Goal: Transaction & Acquisition: Purchase product/service

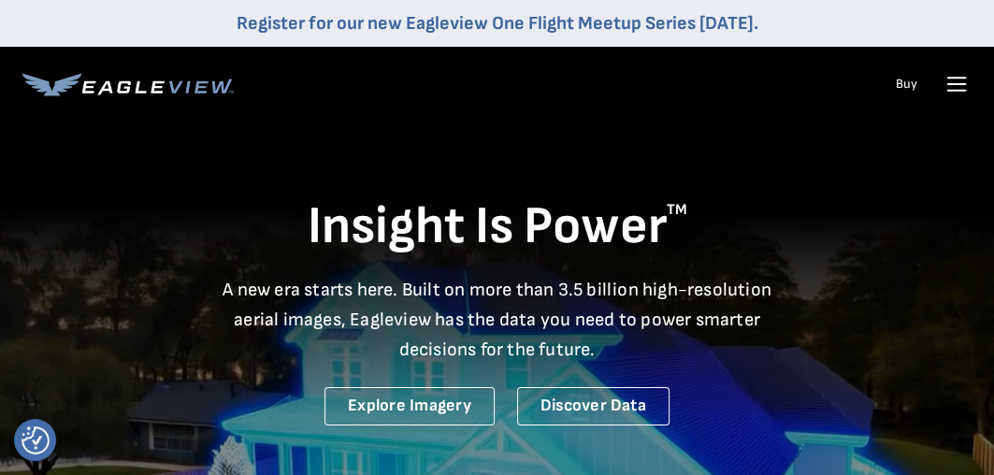
click at [954, 82] on icon at bounding box center [957, 84] width 30 height 30
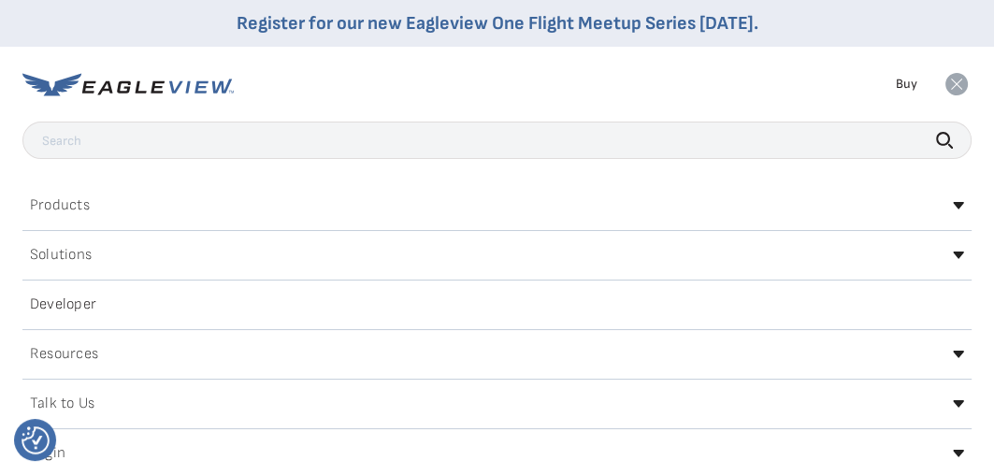
click at [152, 195] on div "Products" at bounding box center [497, 206] width 950 height 30
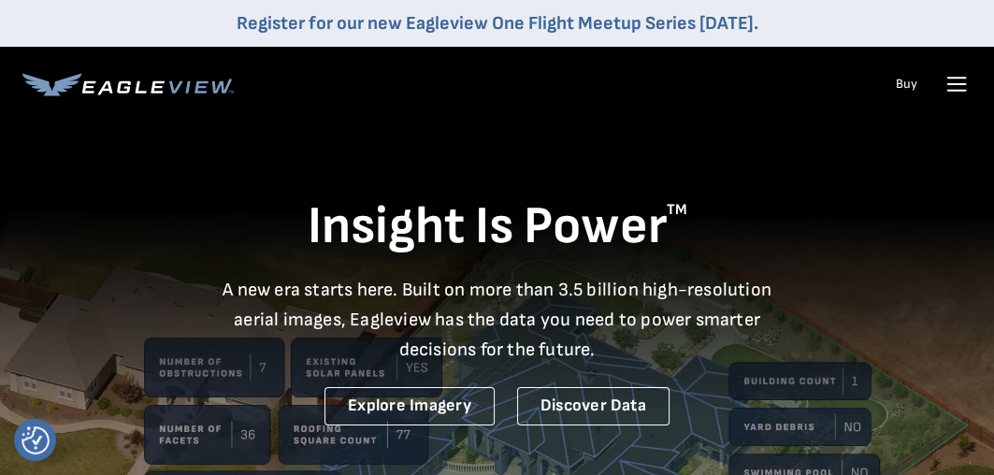
click at [907, 83] on link "Buy" at bounding box center [907, 84] width 22 height 17
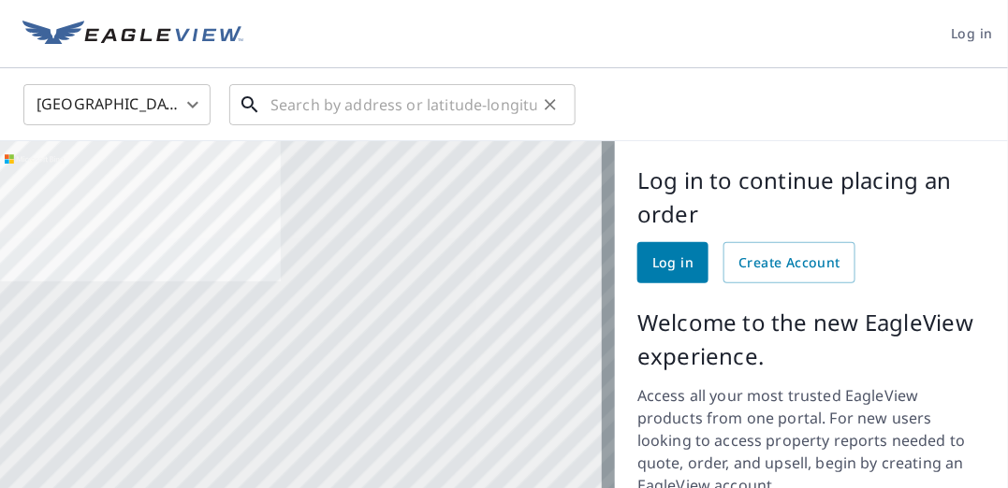
click at [305, 104] on input "text" at bounding box center [403, 105] width 267 height 52
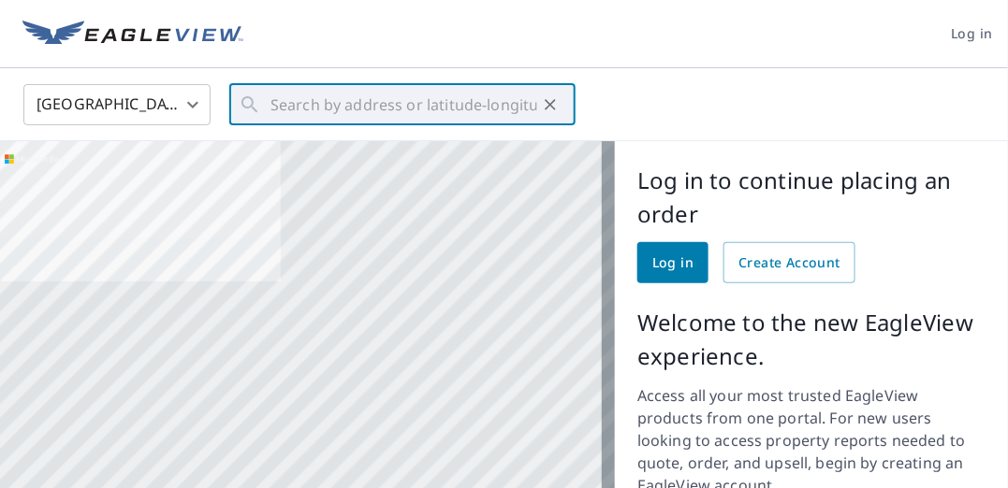
click at [658, 257] on span "Log in" at bounding box center [672, 263] width 41 height 23
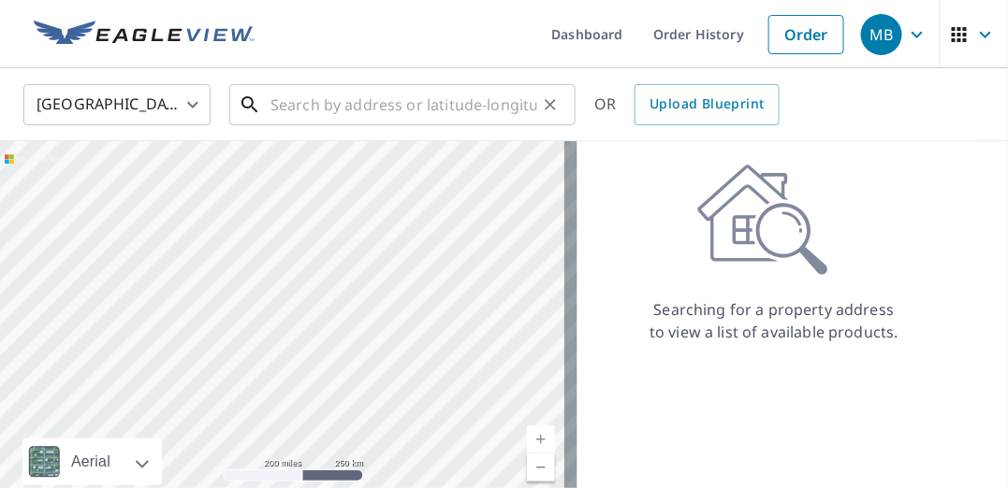
click at [298, 111] on input "text" at bounding box center [403, 105] width 267 height 52
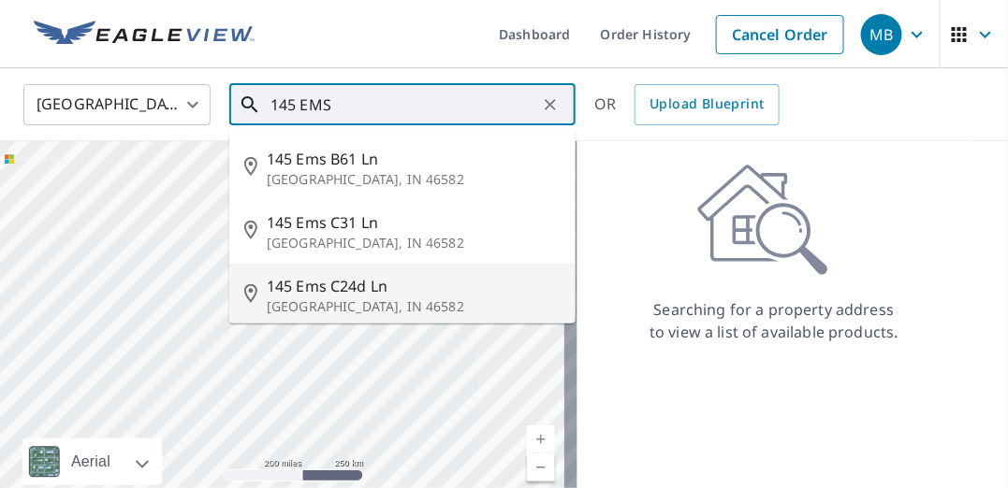
click at [315, 287] on span "145 Ems C24d Ln" at bounding box center [414, 286] width 294 height 22
type input "[STREET_ADDRESS]"
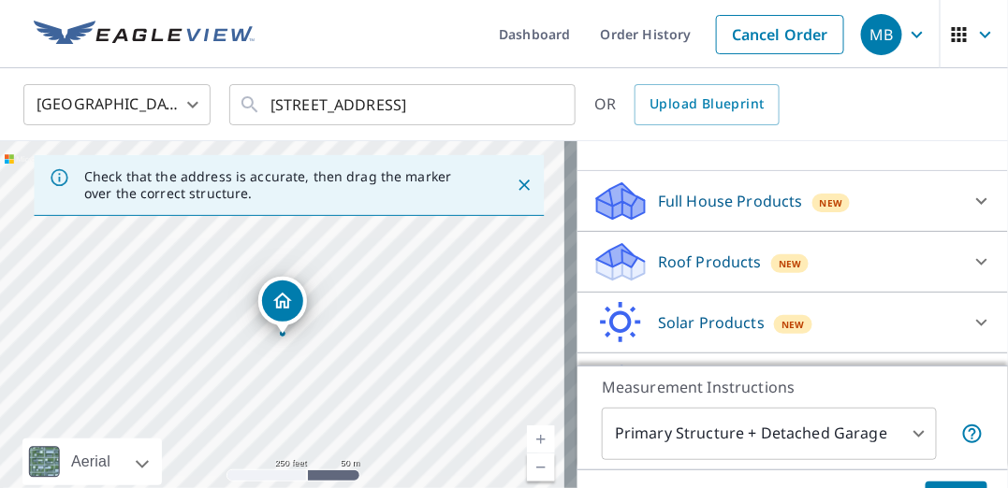
scroll to position [187, 0]
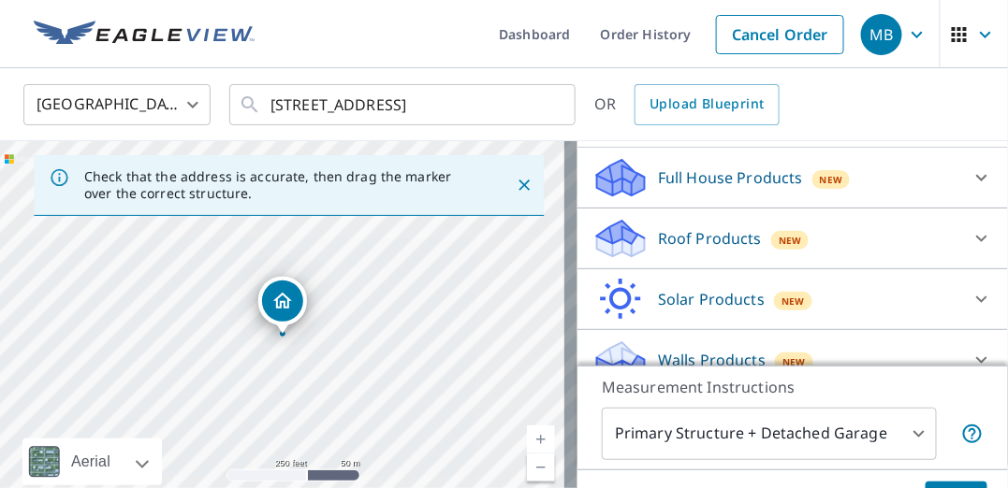
click at [747, 174] on p "Full House Products" at bounding box center [730, 178] width 145 height 22
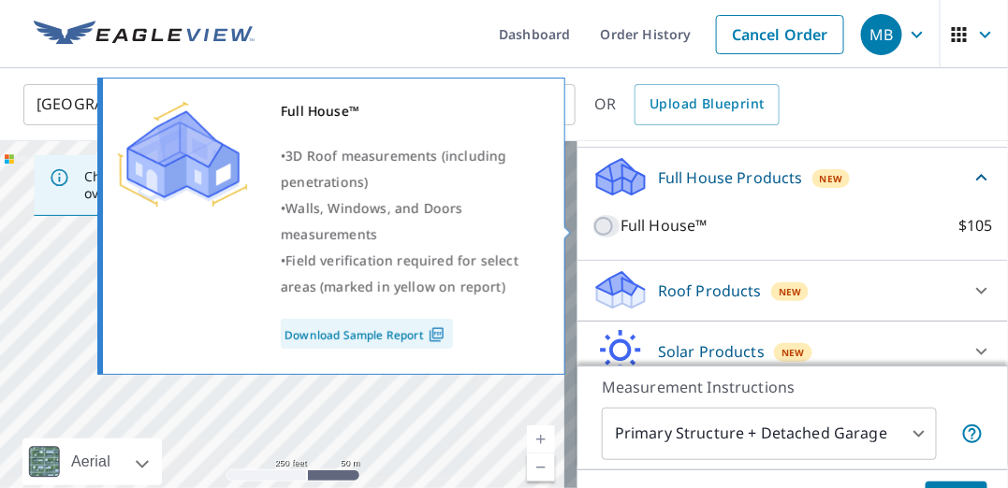
click at [593, 226] on input "Full House™ $105" at bounding box center [606, 226] width 28 height 22
checkbox input "true"
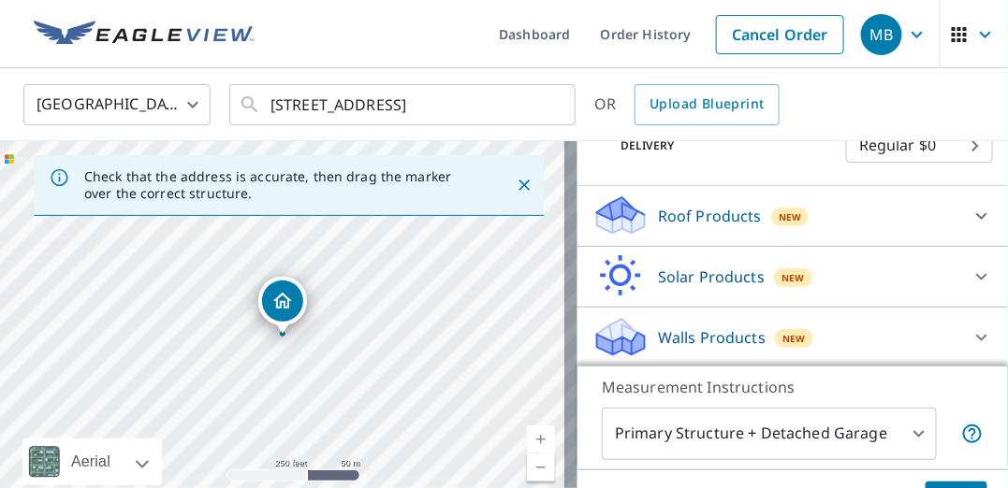
scroll to position [107, 0]
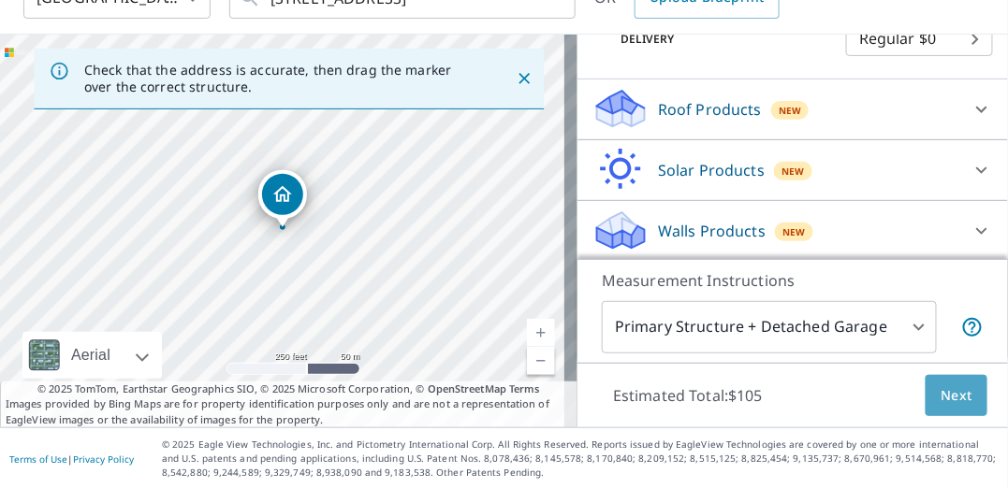
click at [940, 394] on span "Next" at bounding box center [956, 396] width 32 height 23
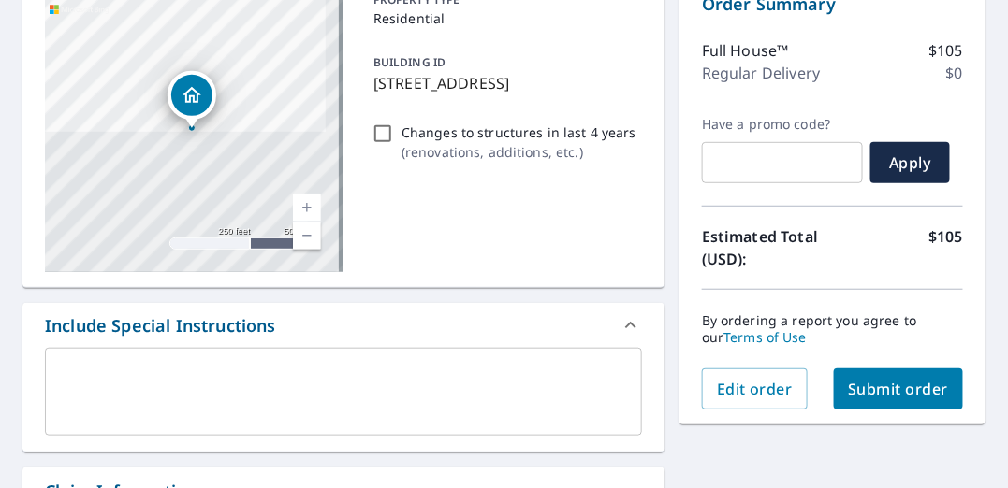
scroll to position [211, 0]
click at [878, 383] on span "Submit order" at bounding box center [899, 389] width 100 height 21
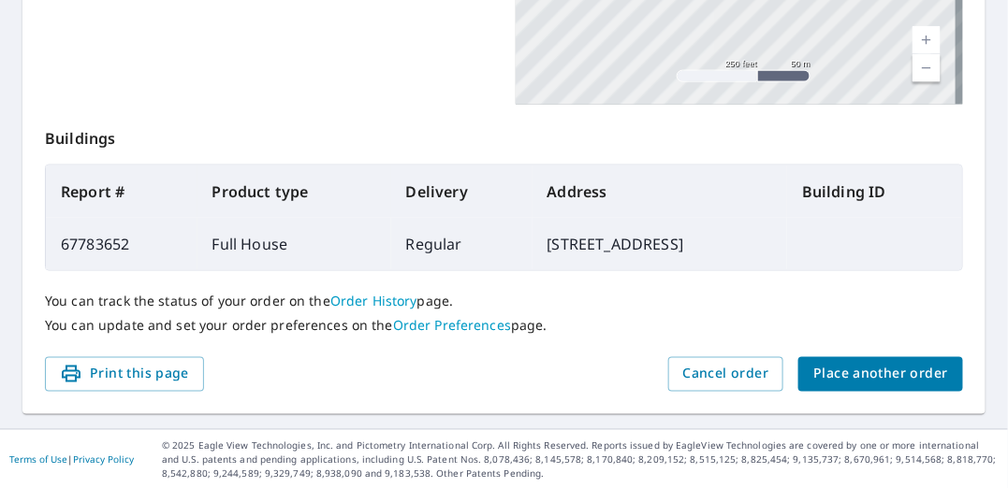
scroll to position [624, 0]
drag, startPoint x: 126, startPoint y: 372, endPoint x: 854, endPoint y: 422, distance: 729.5
click at [126, 373] on span "Print this page" at bounding box center [124, 374] width 129 height 23
